Goal: Task Accomplishment & Management: Use online tool/utility

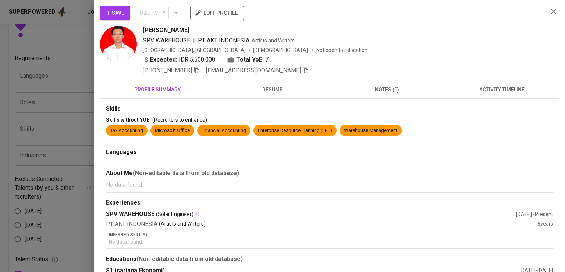
click at [59, 99] on div at bounding box center [282, 136] width 565 height 272
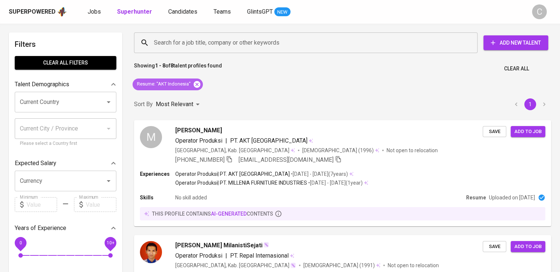
click at [195, 86] on icon at bounding box center [197, 84] width 7 height 7
click at [215, 46] on input "Search for a job title, company or other keywords" at bounding box center [307, 43] width 311 height 14
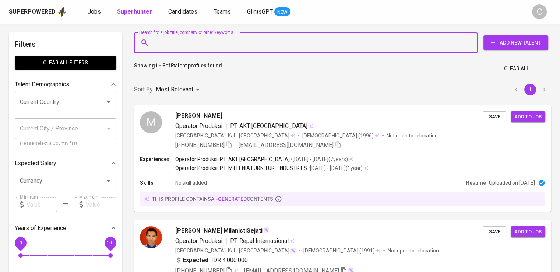
click at [215, 46] on input "Search for a job title, company or other keywords" at bounding box center [307, 43] width 311 height 14
paste input "Integrity Law Firm"
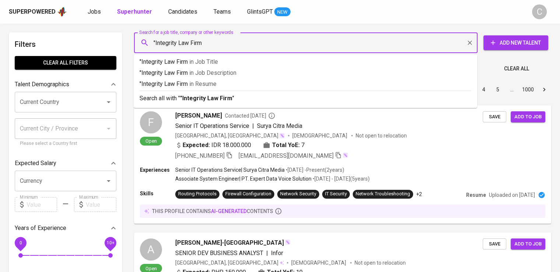
type input ""Integrity Law Firm""
click at [246, 84] on p ""Integrity Law Firm" in Resume" at bounding box center [305, 83] width 332 height 9
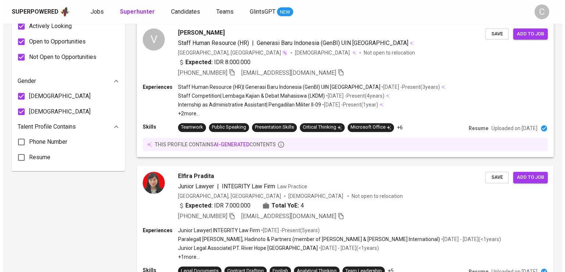
scroll to position [468, 0]
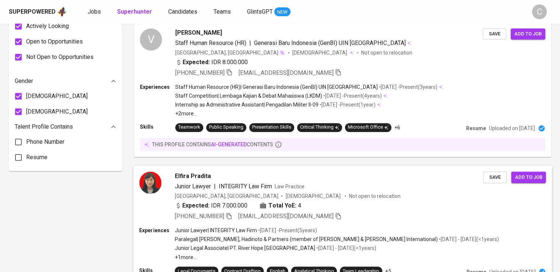
click at [349, 195] on p "Not open to relocation" at bounding box center [374, 195] width 51 height 7
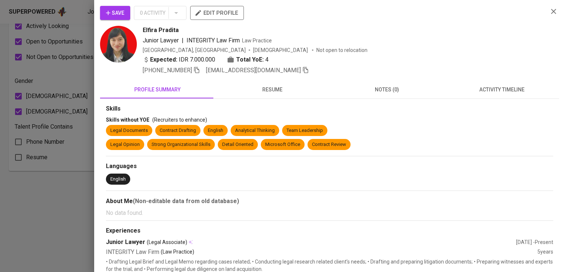
click at [195, 66] on span "[PHONE_NUMBER]" at bounding box center [171, 70] width 57 height 9
click at [196, 67] on icon "button" at bounding box center [197, 70] width 7 height 7
